Goal: Task Accomplishment & Management: Manage account settings

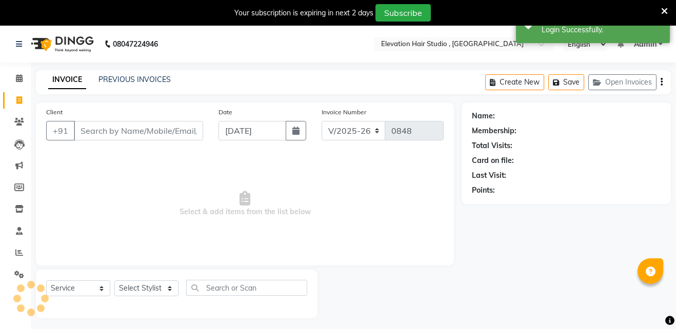
select select "6886"
select select "service"
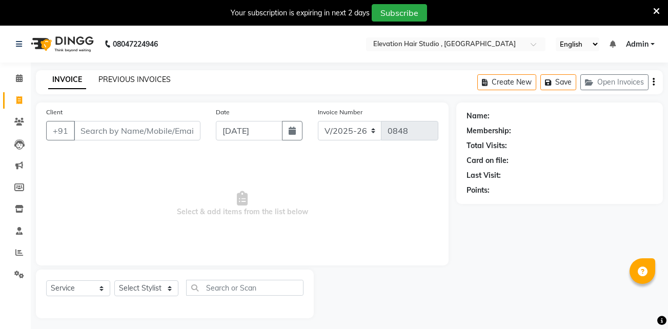
click at [163, 79] on link "PREVIOUS INVOICES" at bounding box center [134, 79] width 72 height 9
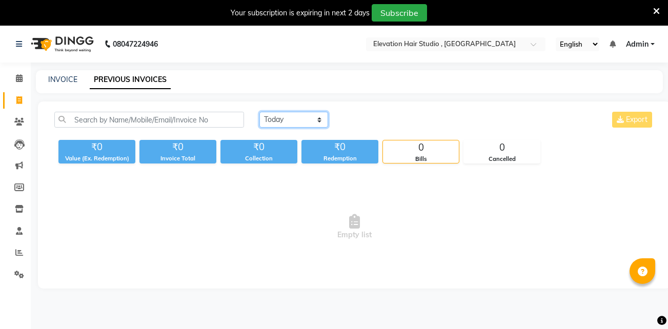
click at [268, 117] on select "[DATE] [DATE] Custom Range" at bounding box center [294, 120] width 69 height 16
click at [260, 112] on select "[DATE] [DATE] Custom Range" at bounding box center [294, 120] width 69 height 16
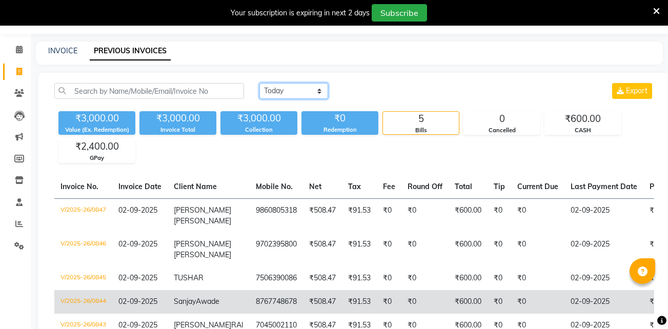
scroll to position [25, 0]
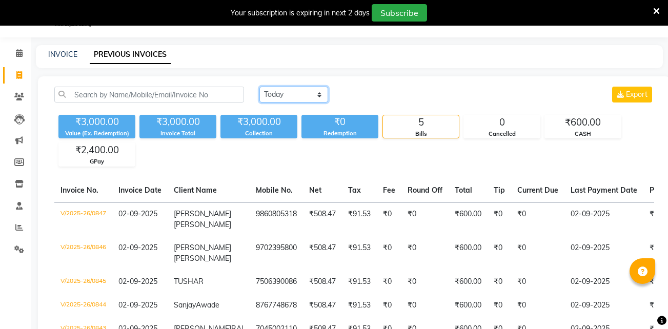
click at [295, 94] on select "[DATE] [DATE] Custom Range" at bounding box center [294, 95] width 69 height 16
select select "range"
click at [260, 87] on select "[DATE] [DATE] Custom Range" at bounding box center [294, 95] width 69 height 16
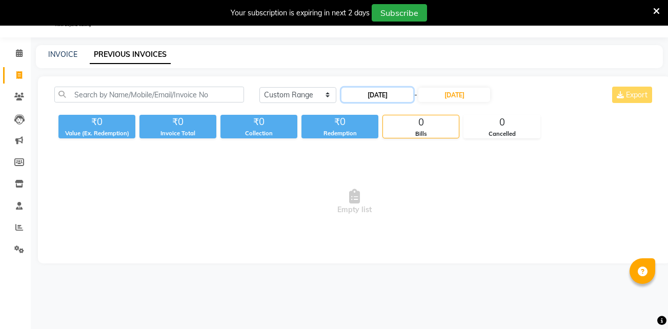
click at [394, 100] on input "[DATE]" at bounding box center [378, 95] width 72 height 14
select select "9"
select select "2025"
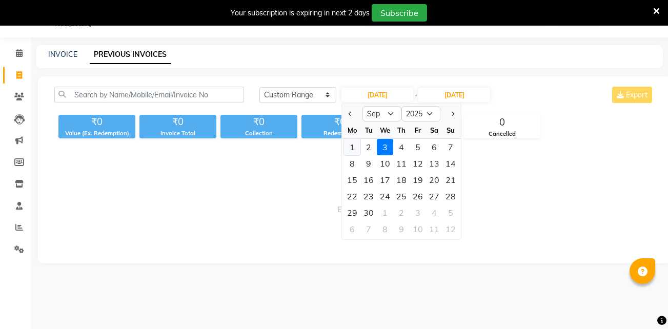
click at [354, 148] on div "1" at bounding box center [352, 147] width 16 height 16
type input "[DATE]"
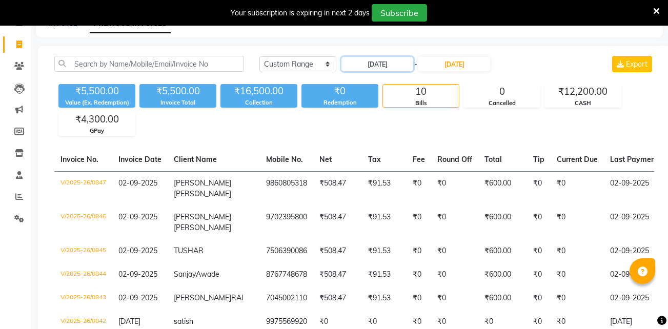
scroll to position [55, 0]
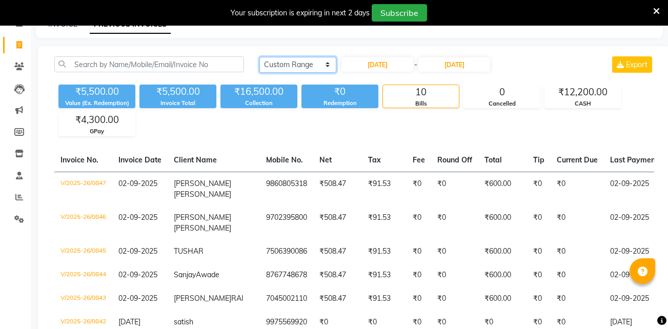
click at [321, 66] on select "[DATE] [DATE] Custom Range" at bounding box center [298, 65] width 77 height 16
select select "[DATE]"
click at [260, 57] on select "[DATE] [DATE] Custom Range" at bounding box center [298, 65] width 77 height 16
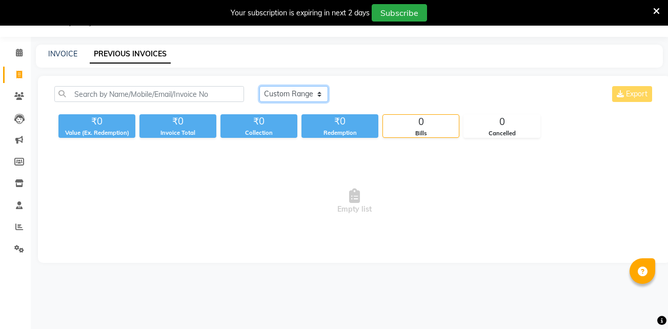
scroll to position [0, 0]
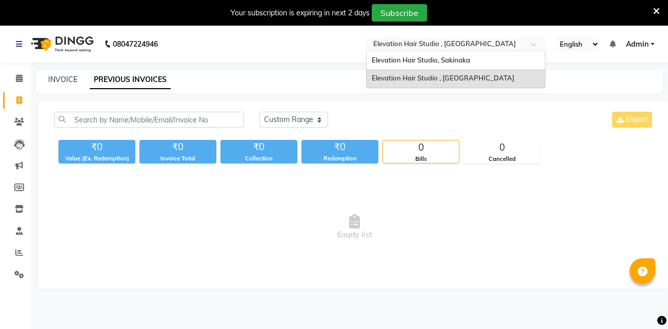
click at [399, 42] on input "text" at bounding box center [445, 45] width 149 height 10
click at [404, 58] on span "Elevation Hair Studio, Sakinaka" at bounding box center [421, 60] width 98 height 8
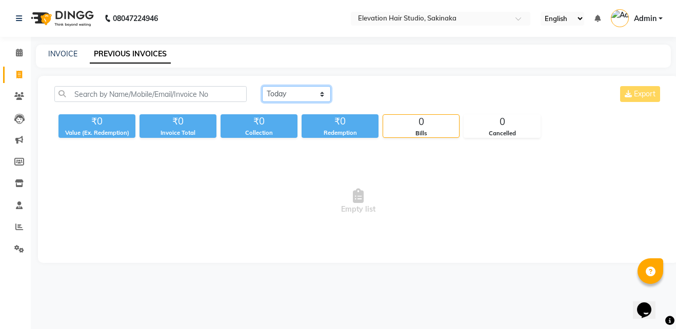
drag, startPoint x: 302, startPoint y: 90, endPoint x: 292, endPoint y: 125, distance: 36.7
click at [292, 125] on div "Today Yesterday Custom Range Export ₹0 Value (Ex. Redemption) ₹0 Invoice Total …" at bounding box center [358, 112] width 620 height 52
click at [262, 86] on select "[DATE] [DATE] Custom Range" at bounding box center [296, 94] width 69 height 16
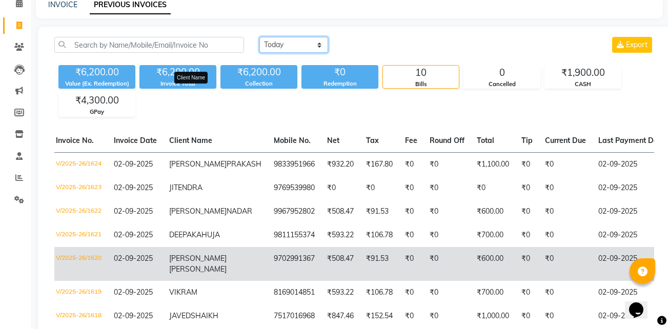
scroll to position [44, 0]
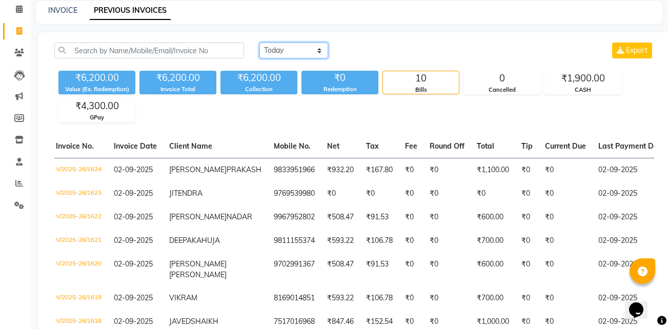
click at [304, 47] on select "[DATE] [DATE] Custom Range" at bounding box center [294, 51] width 69 height 16
select select "[DATE]"
click at [260, 43] on select "[DATE] [DATE] Custom Range" at bounding box center [294, 51] width 69 height 16
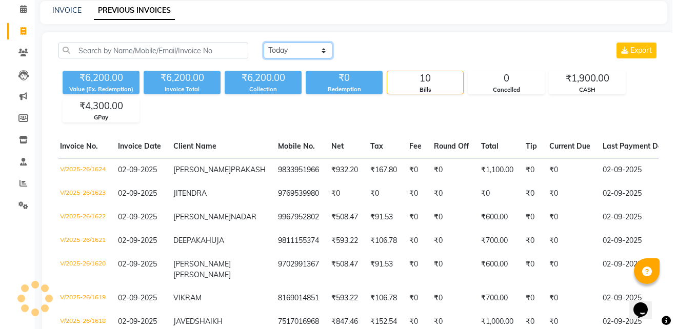
scroll to position [0, 0]
